Goal: Information Seeking & Learning: Learn about a topic

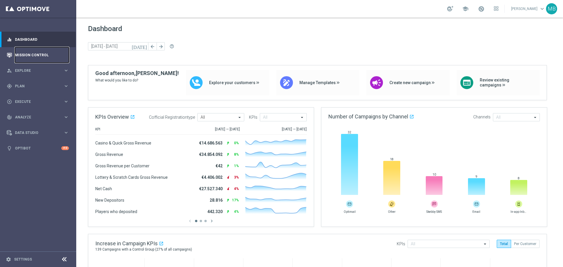
click at [35, 59] on link "Mission Control" at bounding box center [42, 55] width 54 height 16
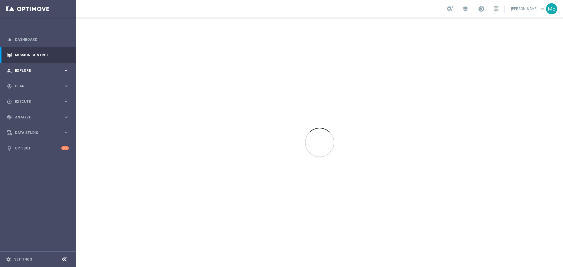
click at [29, 73] on div "person_search Explore" at bounding box center [35, 70] width 57 height 5
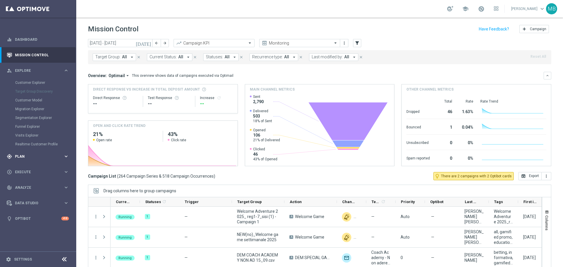
click at [24, 159] on div "gps_fixed Plan keyboard_arrow_right" at bounding box center [38, 157] width 76 height 16
click at [30, 118] on button "Templates keyboard_arrow_right" at bounding box center [42, 116] width 54 height 5
click at [29, 122] on link "Optimail" at bounding box center [39, 124] width 43 height 5
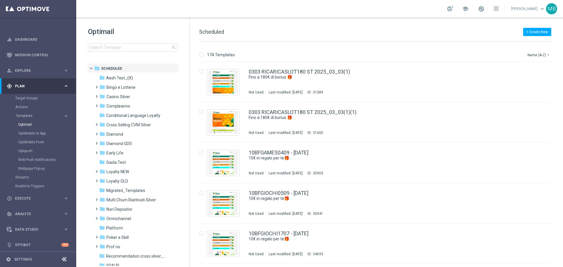
click at [33, 101] on div "Target Groups" at bounding box center [45, 98] width 60 height 9
click at [30, 98] on link "Target Groups" at bounding box center [38, 98] width 46 height 5
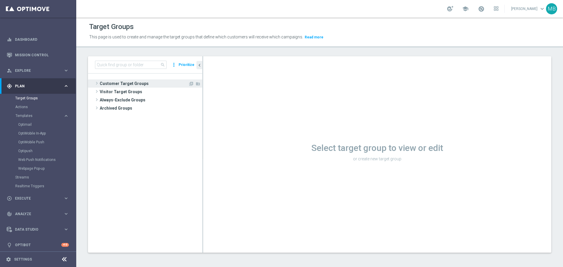
click at [107, 84] on span "Customer Target Groups" at bounding box center [144, 84] width 89 height 8
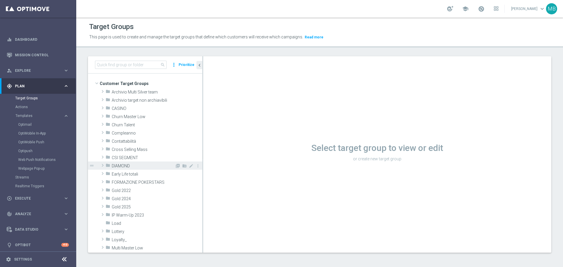
click at [121, 163] on div "folder DIAMOND" at bounding box center [140, 166] width 69 height 8
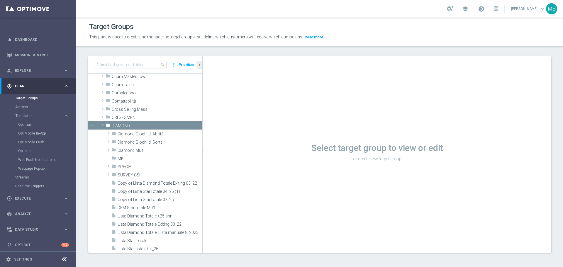
scroll to position [48, 0]
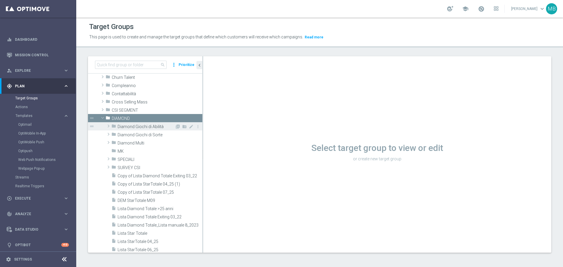
click at [109, 129] on span at bounding box center [109, 126] width 6 height 7
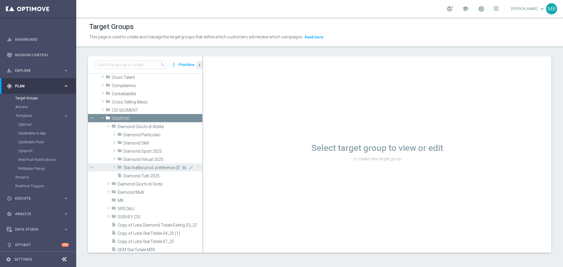
click at [155, 166] on span "Star Inattivi prod. preference" at bounding box center [149, 167] width 51 height 5
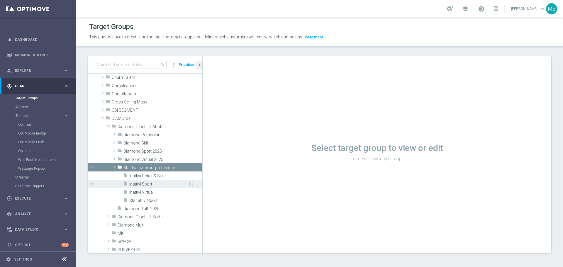
click at [143, 185] on span "Inattivi Sport" at bounding box center [158, 184] width 59 height 5
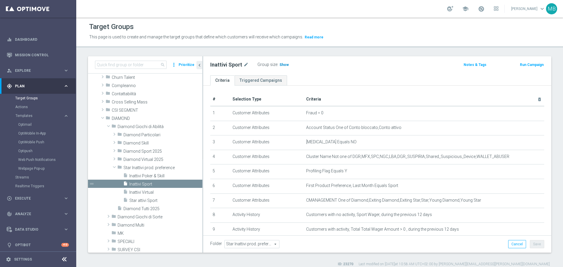
click at [280, 65] on span "Show" at bounding box center [284, 65] width 9 height 4
click at [280, 65] on span "14" at bounding box center [282, 66] width 5 height 6
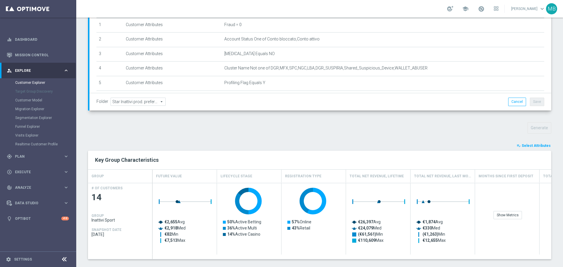
scroll to position [108, 0]
click at [534, 148] on button "playlist_add_check Select Attributes" at bounding box center [533, 146] width 35 height 6
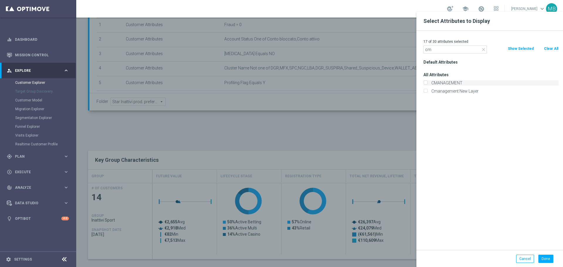
type input "cm"
click at [446, 81] on label "CMANAGEMENT" at bounding box center [494, 82] width 129 height 5
click at [427, 82] on input "CMANAGEMENT" at bounding box center [426, 84] width 4 height 4
checkbox input "true"
click at [437, 49] on input "cm" at bounding box center [455, 49] width 63 height 8
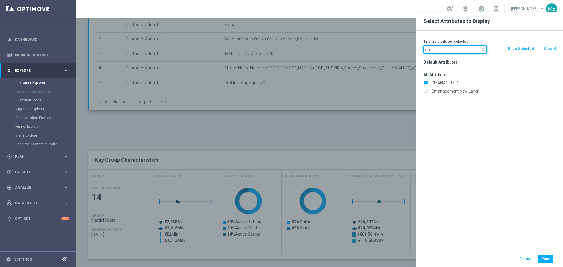
type input "c"
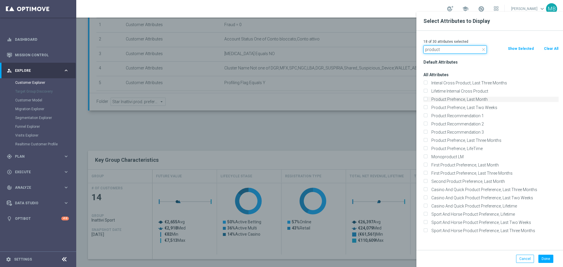
type input "product"
click at [426, 100] on input "Product Prefrence, Last Month" at bounding box center [426, 100] width 4 height 4
checkbox input "true"
click at [426, 140] on input "Product Prefrence, Last Three Months" at bounding box center [426, 141] width 4 height 4
checkbox input "true"
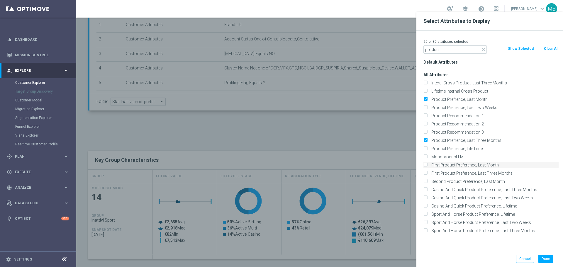
click at [430, 163] on label "First Product Preference, Last Month" at bounding box center [494, 165] width 129 height 5
click at [426, 164] on input "First Product Preference, Last Month" at bounding box center [426, 166] width 4 height 4
checkbox input "true"
click at [425, 174] on input "First Product Preference, Last Three Months" at bounding box center [426, 174] width 4 height 4
checkbox input "true"
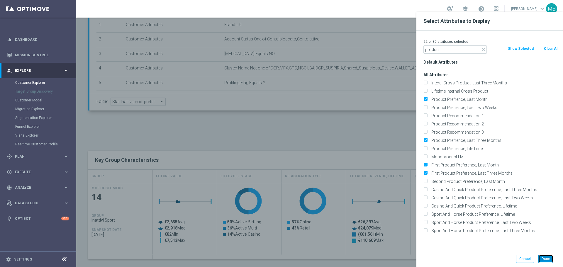
click at [543, 258] on button "Done" at bounding box center [546, 259] width 15 height 8
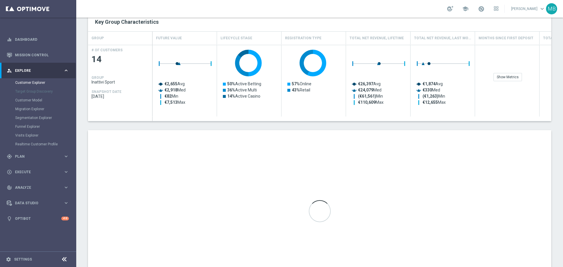
scroll to position [248, 0]
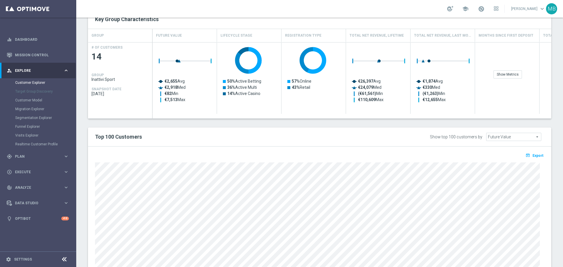
click at [556, 39] on div "TARGET GROUP Inattivi Sport Inattivi Sport arrow_drop_down Show Selected 0 of N…" at bounding box center [319, 54] width 487 height 490
click at [534, 158] on span "Export" at bounding box center [538, 156] width 11 height 4
